Goal: Register for event/course

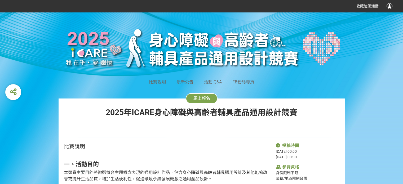
click at [344, 129] on div at bounding box center [201, 125] width 286 height 8
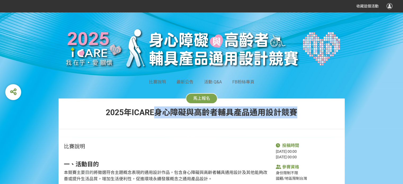
drag, startPoint x: 301, startPoint y: 113, endPoint x: 156, endPoint y: 115, distance: 144.5
click at [156, 115] on div "馬上報名 [DATE]ICARE身心障礙與高齡者輔具產品通用設計競賽" at bounding box center [201, 117] width 286 height 39
copy span "身心障礙與高齡者輔具產品通用設計競賽"
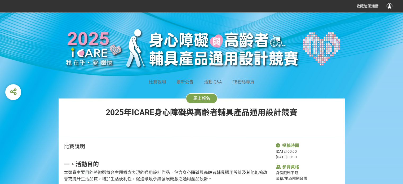
click at [160, 124] on div at bounding box center [201, 125] width 286 height 8
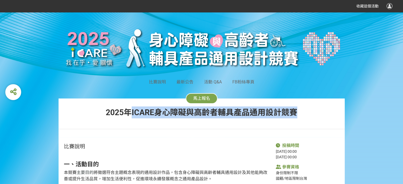
drag, startPoint x: 132, startPoint y: 116, endPoint x: 307, endPoint y: 123, distance: 175.6
click at [307, 123] on div "馬上報名 [DATE]ICARE身心障礙與高齡者輔具產品通用設計競賽" at bounding box center [201, 117] width 286 height 39
copy span "ICARE身心障礙與高齡者輔具產品通用設計競賽"
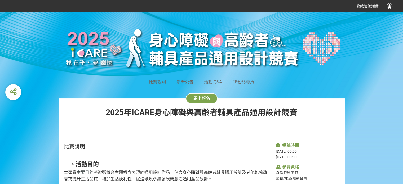
click at [311, 77] on div "比賽說明 最新公告 活動 Q&A FB粉絲專頁 馬上報名 [DATE]ICARE身心障礙與高齡者輔具產品通用設計競賽" at bounding box center [201, 80] width 286 height 114
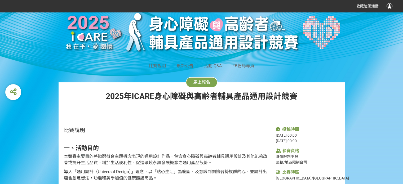
scroll to position [26, 0]
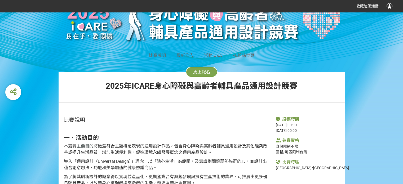
click at [209, 135] on h2 "一、活動目的" at bounding box center [167, 137] width 206 height 7
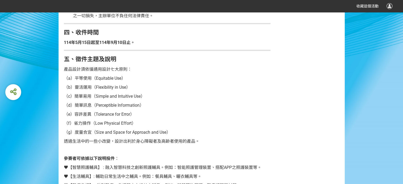
scroll to position [238, 0]
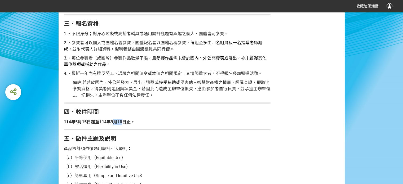
drag, startPoint x: 123, startPoint y: 121, endPoint x: 114, endPoint y: 119, distance: 8.9
click at [114, 119] on p "114年5月15日起至114年9月10日止。" at bounding box center [167, 122] width 206 height 6
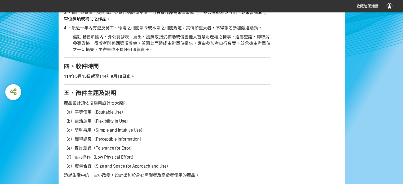
scroll to position [291, 0]
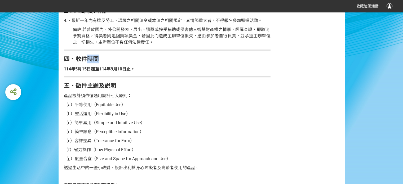
drag, startPoint x: 98, startPoint y: 56, endPoint x: 85, endPoint y: 54, distance: 13.3
click at [84, 55] on p "四、收件時間" at bounding box center [167, 59] width 206 height 9
click at [86, 55] on p "四、收件時間" at bounding box center [167, 59] width 206 height 9
drag, startPoint x: 86, startPoint y: 58, endPoint x: 75, endPoint y: 59, distance: 10.4
click at [75, 59] on strong "四、收件時間" at bounding box center [81, 59] width 35 height 7
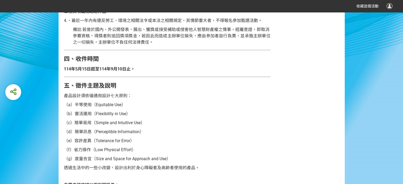
click at [109, 61] on p "四、收件時間" at bounding box center [167, 59] width 206 height 9
drag, startPoint x: 101, startPoint y: 58, endPoint x: 76, endPoint y: 58, distance: 24.6
click at [76, 58] on p "四、收件時間" at bounding box center [167, 59] width 206 height 9
copy strong "收件時間"
click at [150, 69] on p "114年5月15日起至114年9月10日止。" at bounding box center [167, 69] width 206 height 6
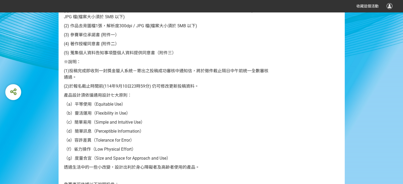
scroll to position [503, 0]
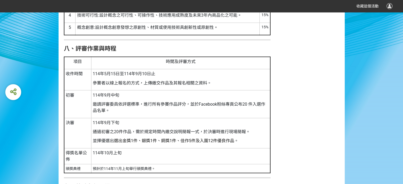
scroll to position [900, 0]
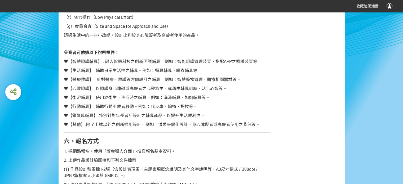
scroll to position [423, 0]
